Goal: Task Accomplishment & Management: Use online tool/utility

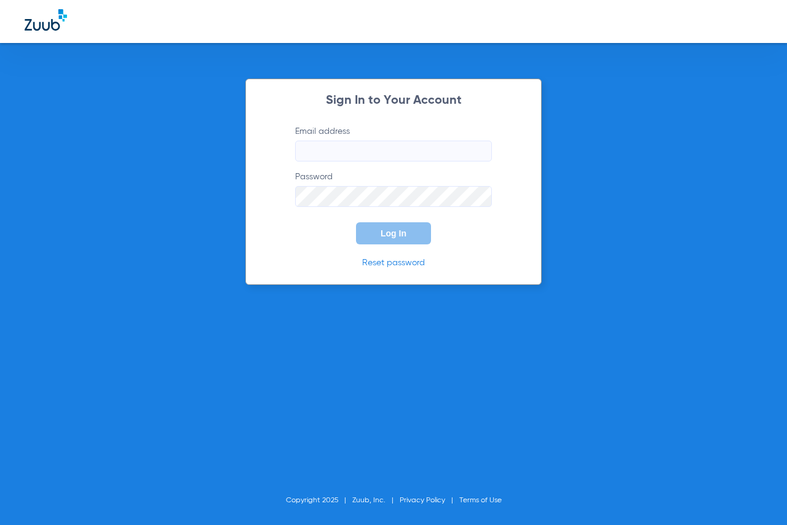
type input "[EMAIL_ADDRESS][DOMAIN_NAME]"
click at [370, 241] on button "Log In" at bounding box center [393, 233] width 75 height 22
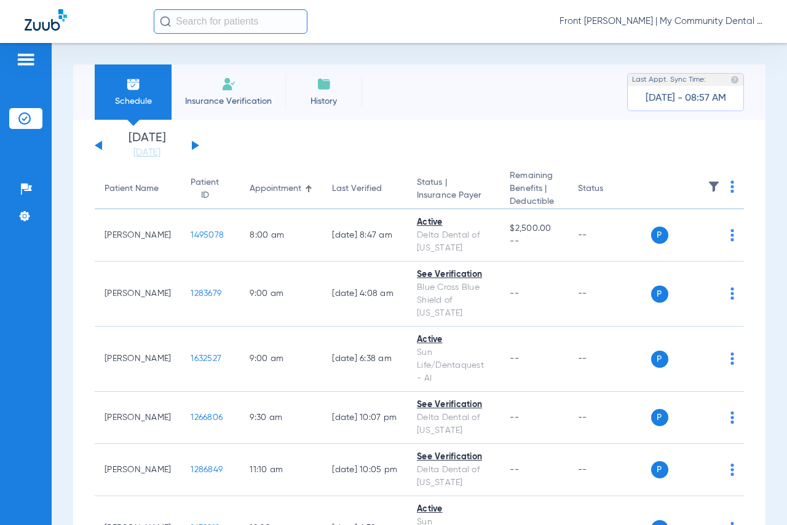
click at [193, 145] on button at bounding box center [195, 145] width 7 height 9
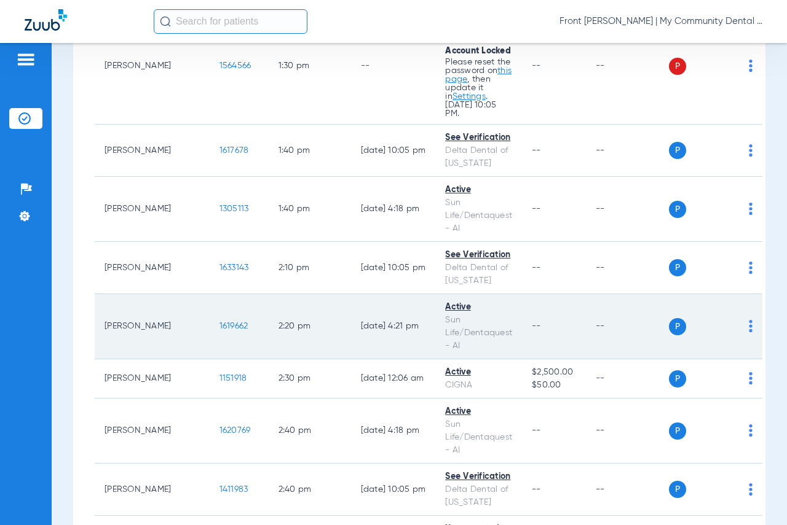
scroll to position [1843, 0]
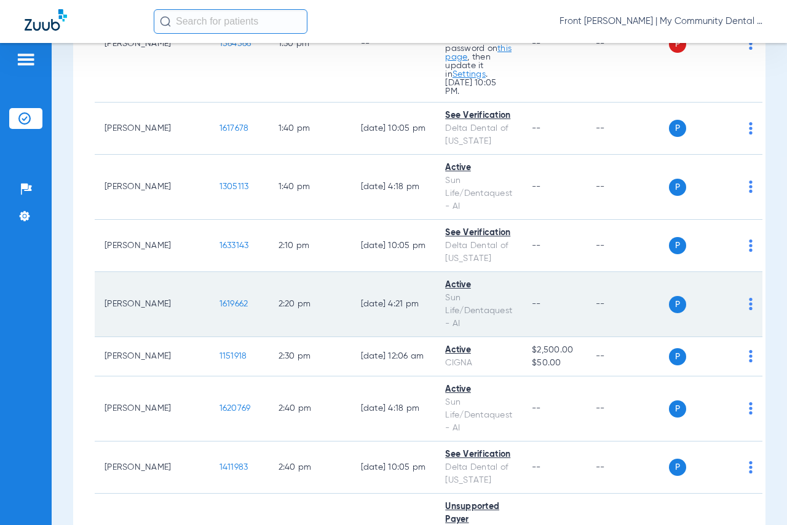
click at [729, 313] on td "P S" at bounding box center [715, 304] width 93 height 65
click at [724, 312] on td "P S" at bounding box center [715, 304] width 93 height 65
click at [748, 310] on img at bounding box center [750, 304] width 4 height 12
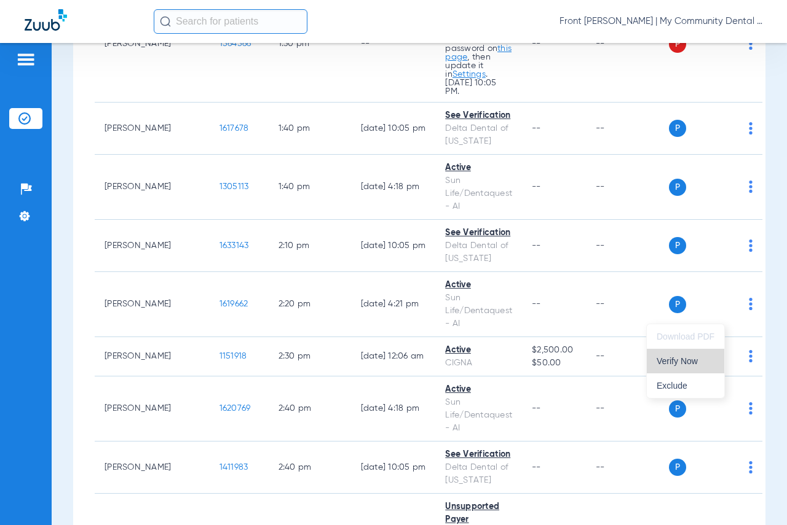
click at [693, 366] on button "Verify Now" at bounding box center [684, 361] width 77 height 25
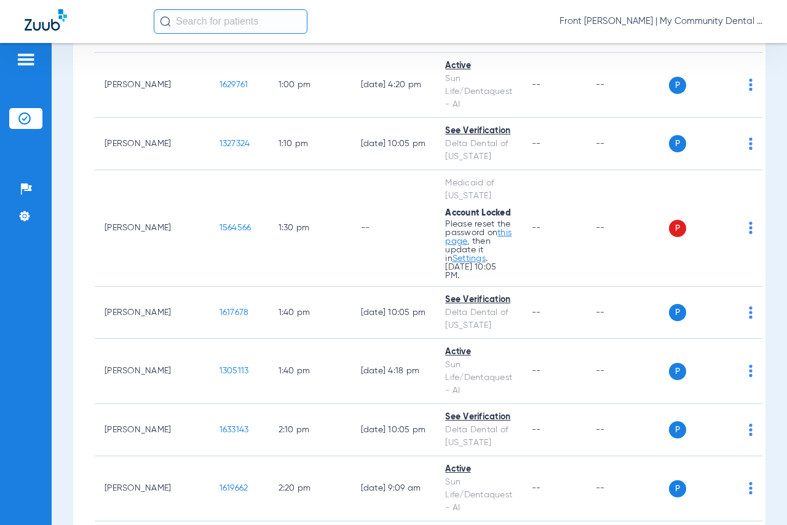
scroll to position [1782, 0]
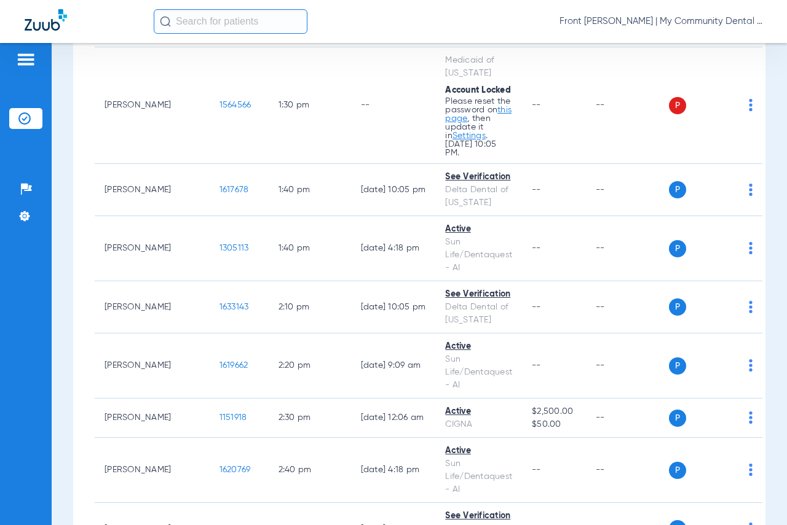
click at [241, 14] on input "text" at bounding box center [231, 21] width 154 height 25
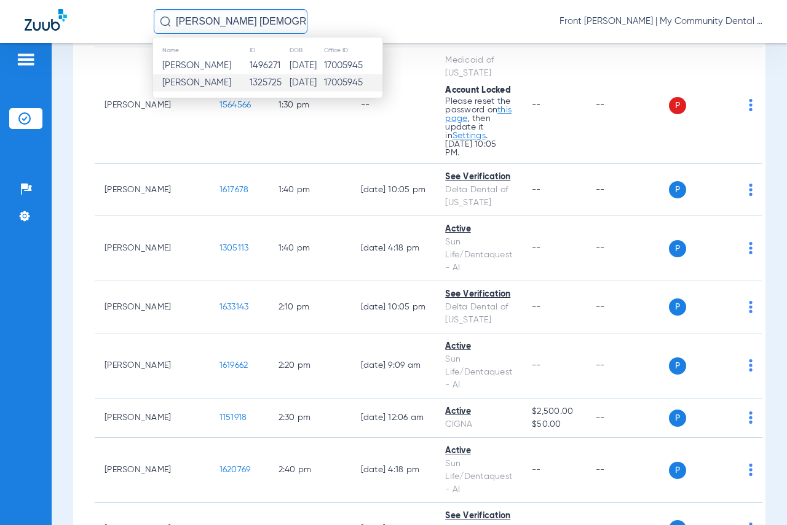
type input "[PERSON_NAME] [DEMOGRAPHIC_DATA]"
click at [265, 82] on td "1325725" at bounding box center [269, 82] width 41 height 17
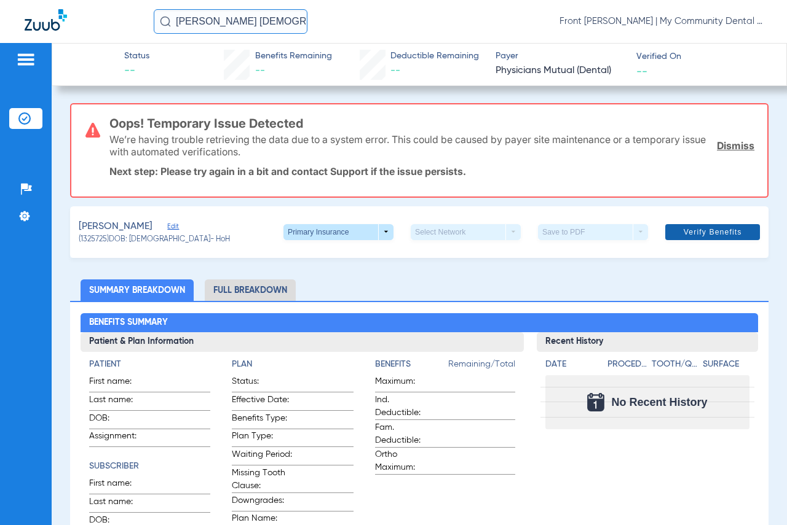
click at [710, 227] on button "Verify Benefits" at bounding box center [712, 232] width 95 height 16
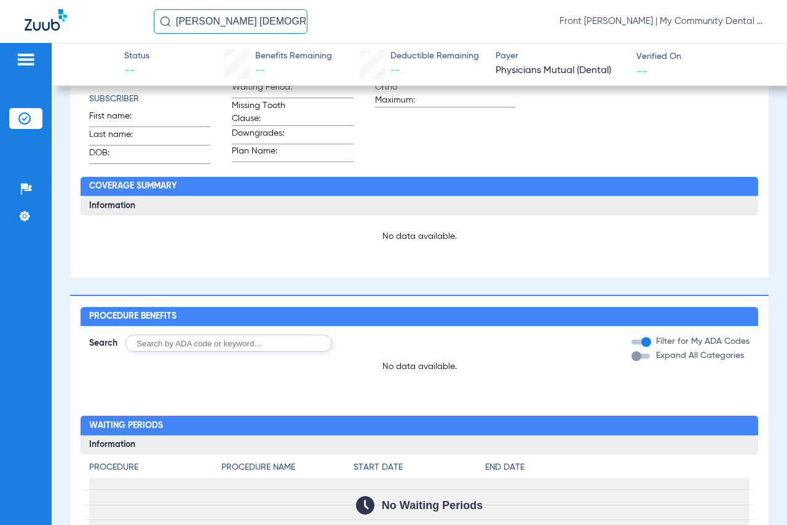
scroll to position [179, 0]
